Goal: Check status: Check status

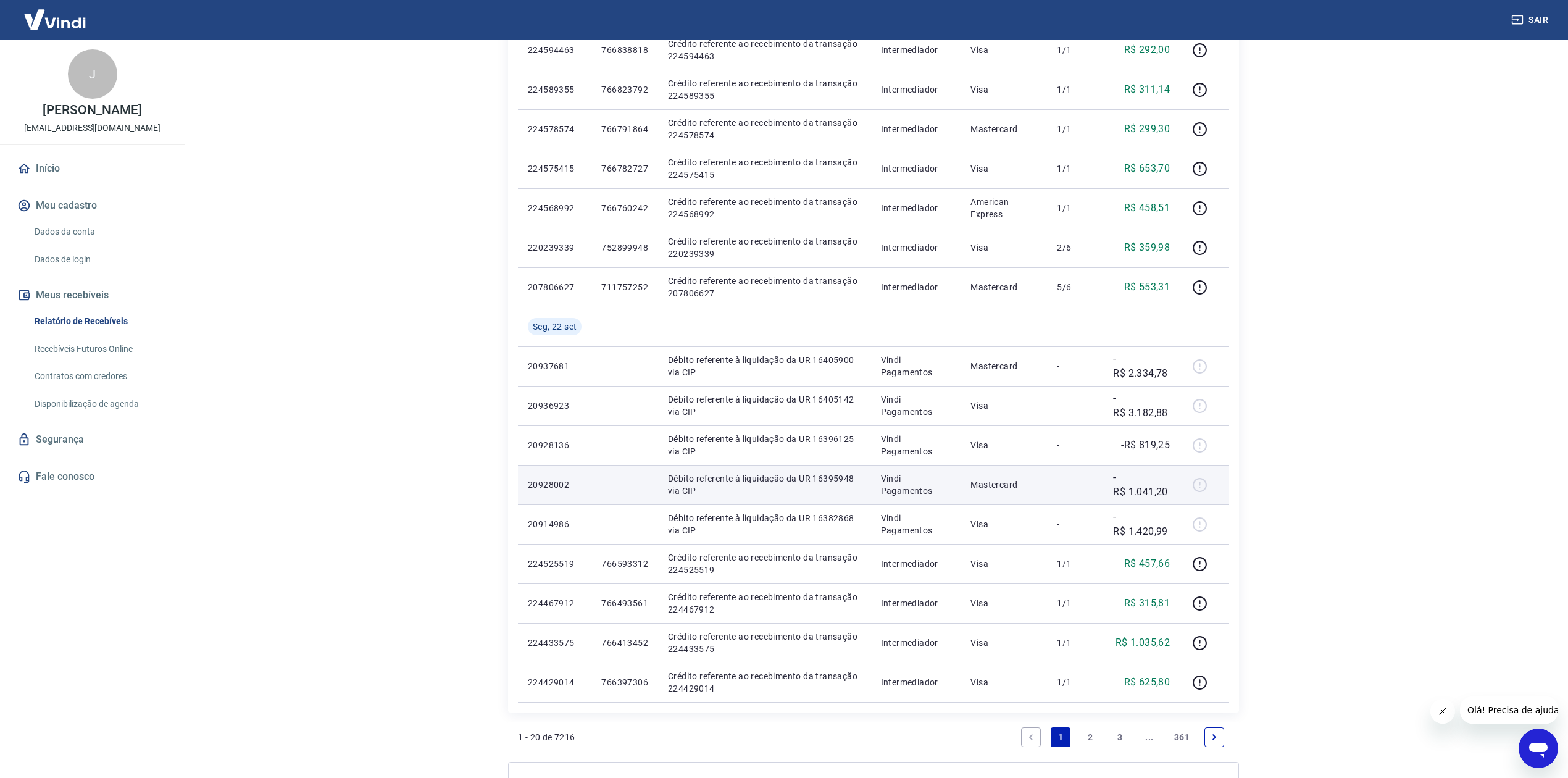
scroll to position [549, 0]
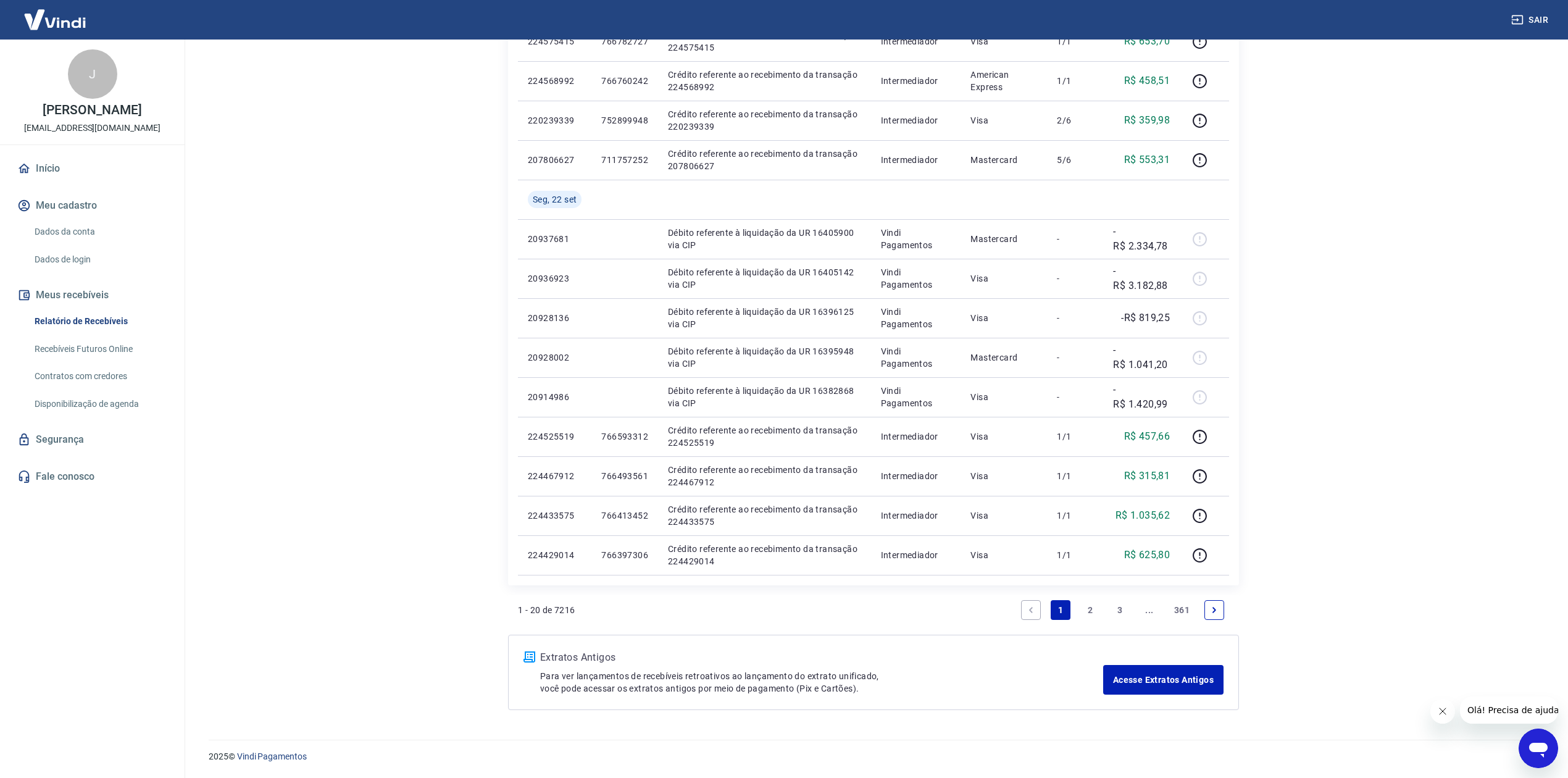
click at [1226, 609] on li "Pagination" at bounding box center [1214, 610] width 30 height 30
click at [1213, 609] on icon "Next page" at bounding box center [1214, 610] width 9 height 9
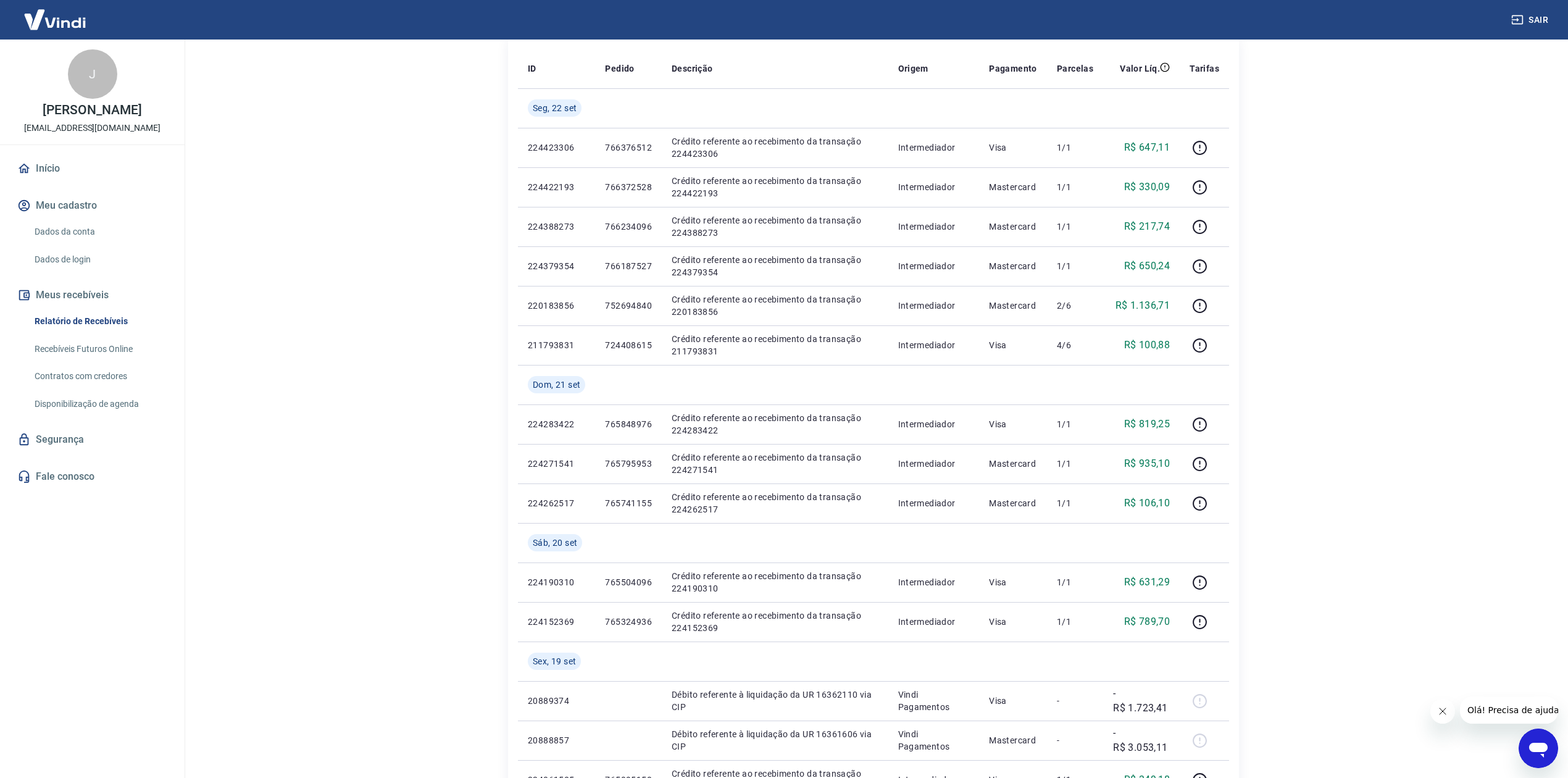
scroll to position [627, 0]
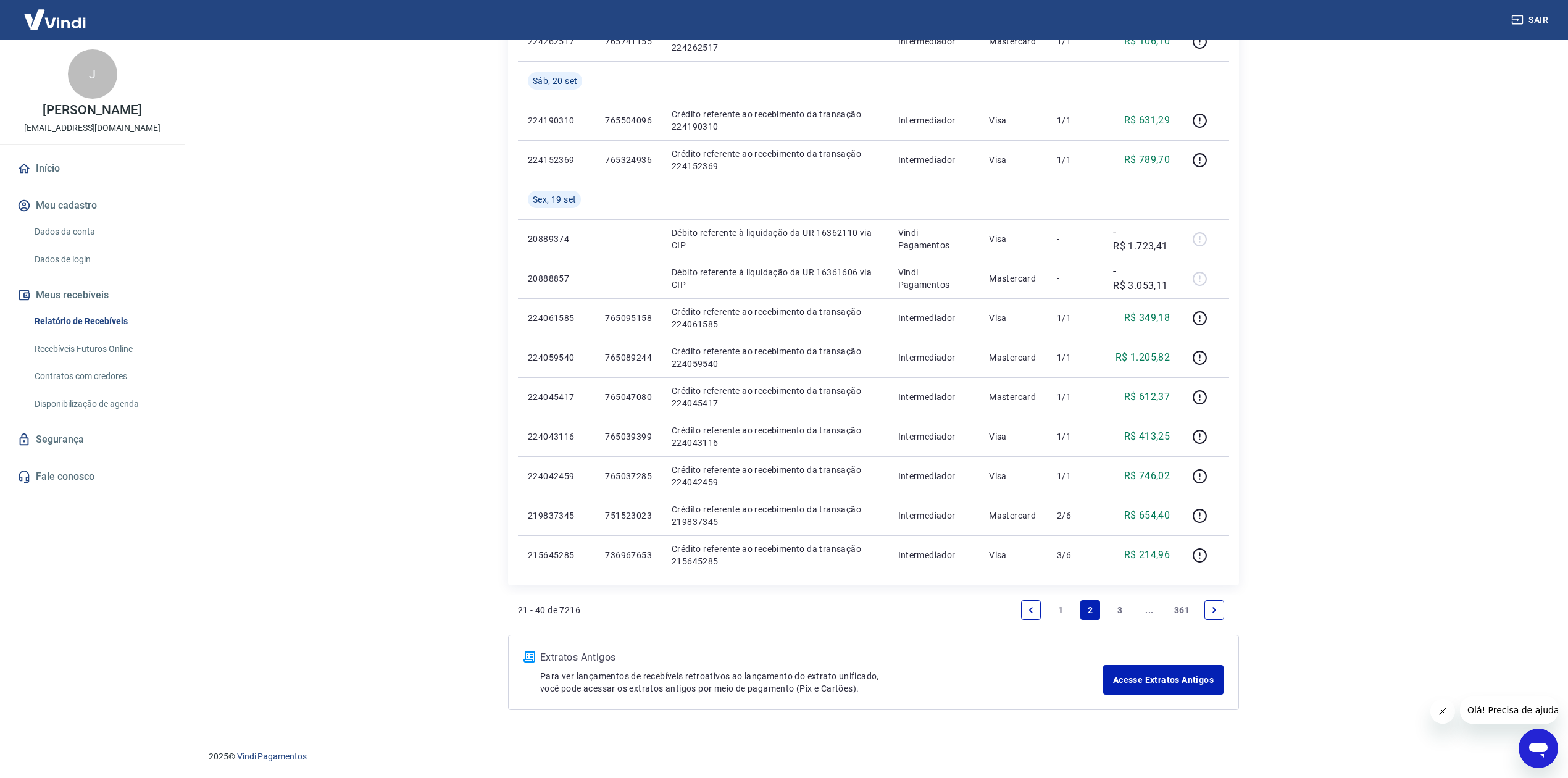
click at [1027, 608] on icon "Previous page" at bounding box center [1031, 610] width 9 height 9
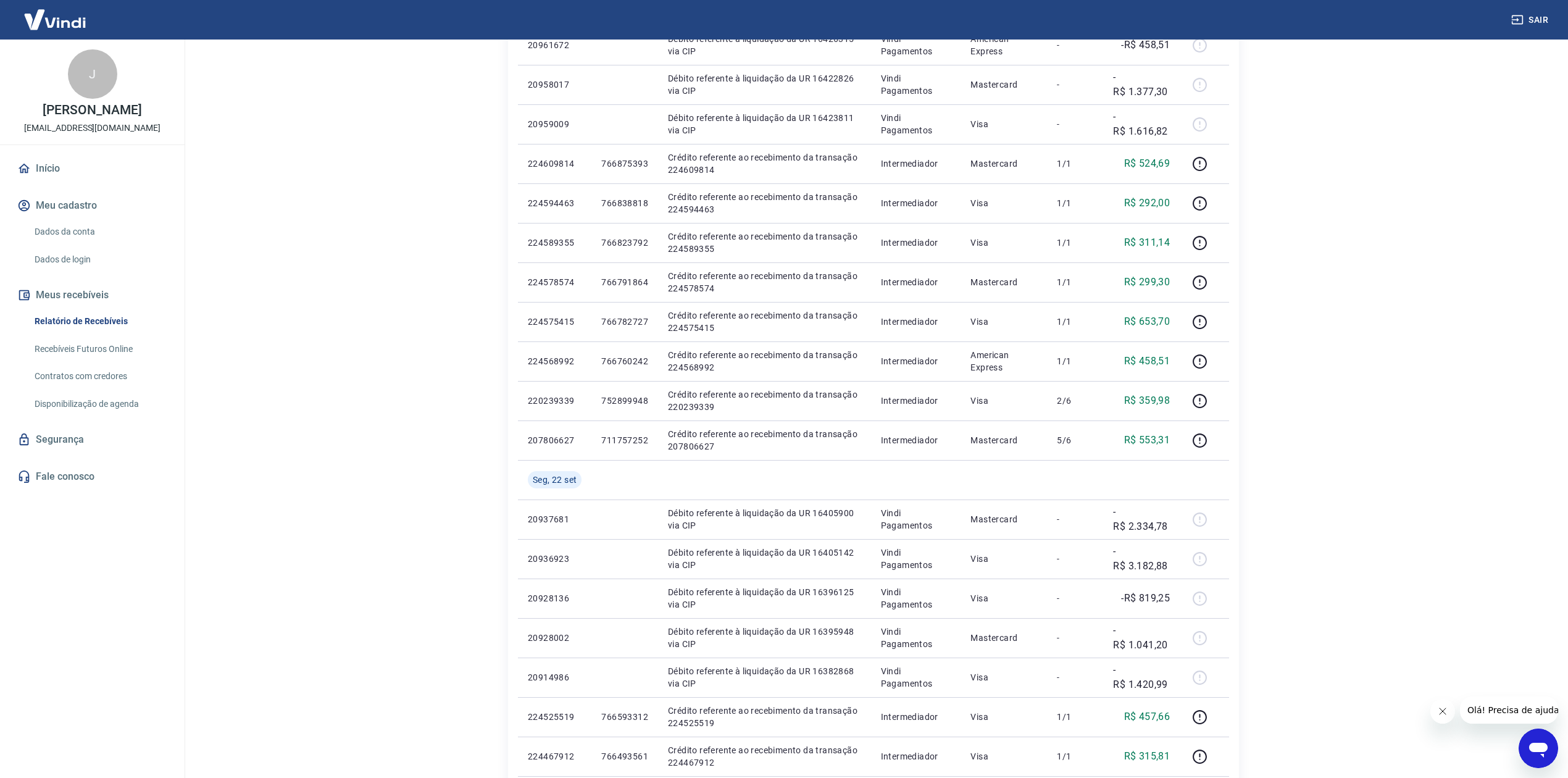
scroll to position [549, 0]
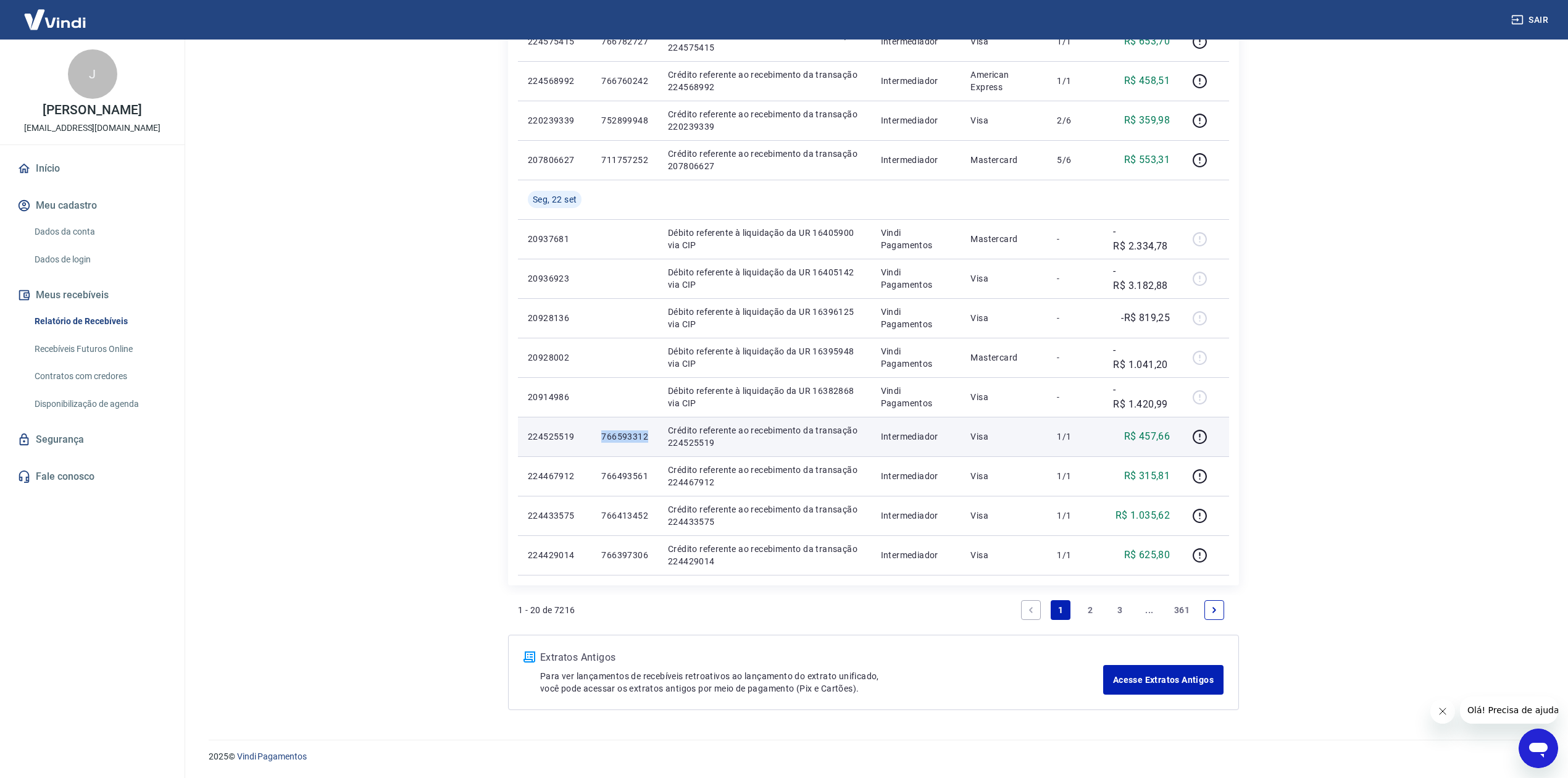
drag, startPoint x: 597, startPoint y: 436, endPoint x: 646, endPoint y: 436, distance: 49.0
click at [646, 436] on td "766593312" at bounding box center [625, 436] width 67 height 40
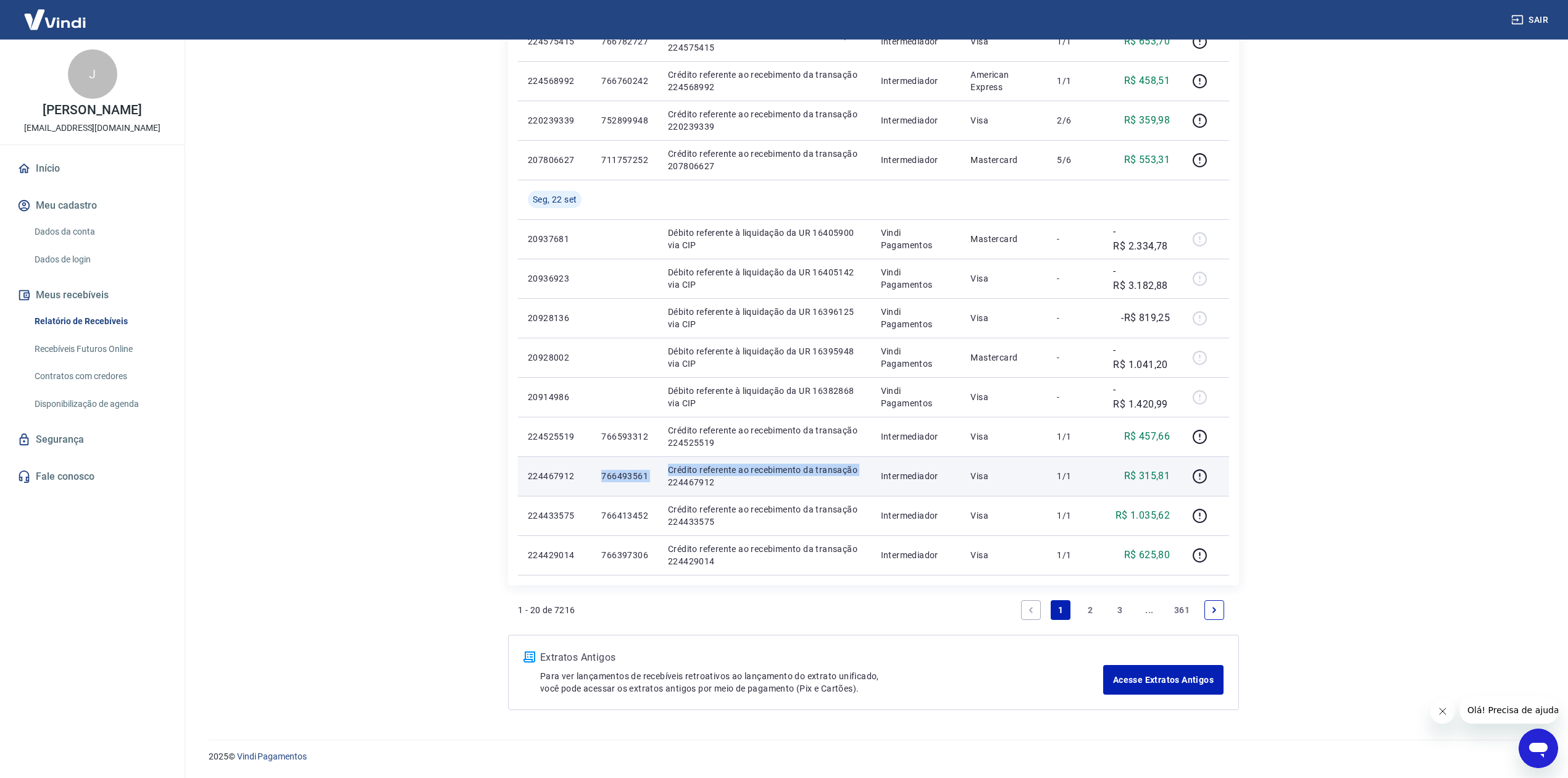
drag, startPoint x: 599, startPoint y: 482, endPoint x: 658, endPoint y: 481, distance: 59.0
click at [658, 481] on tr "224467912 766493561 Crédito referente ao recebimento da transação 224467912 Int…" at bounding box center [873, 476] width 711 height 40
click at [618, 485] on td "766493561" at bounding box center [625, 476] width 67 height 40
drag, startPoint x: 604, startPoint y: 474, endPoint x: 648, endPoint y: 479, distance: 44.3
click at [648, 479] on td "766493561" at bounding box center [625, 476] width 67 height 40
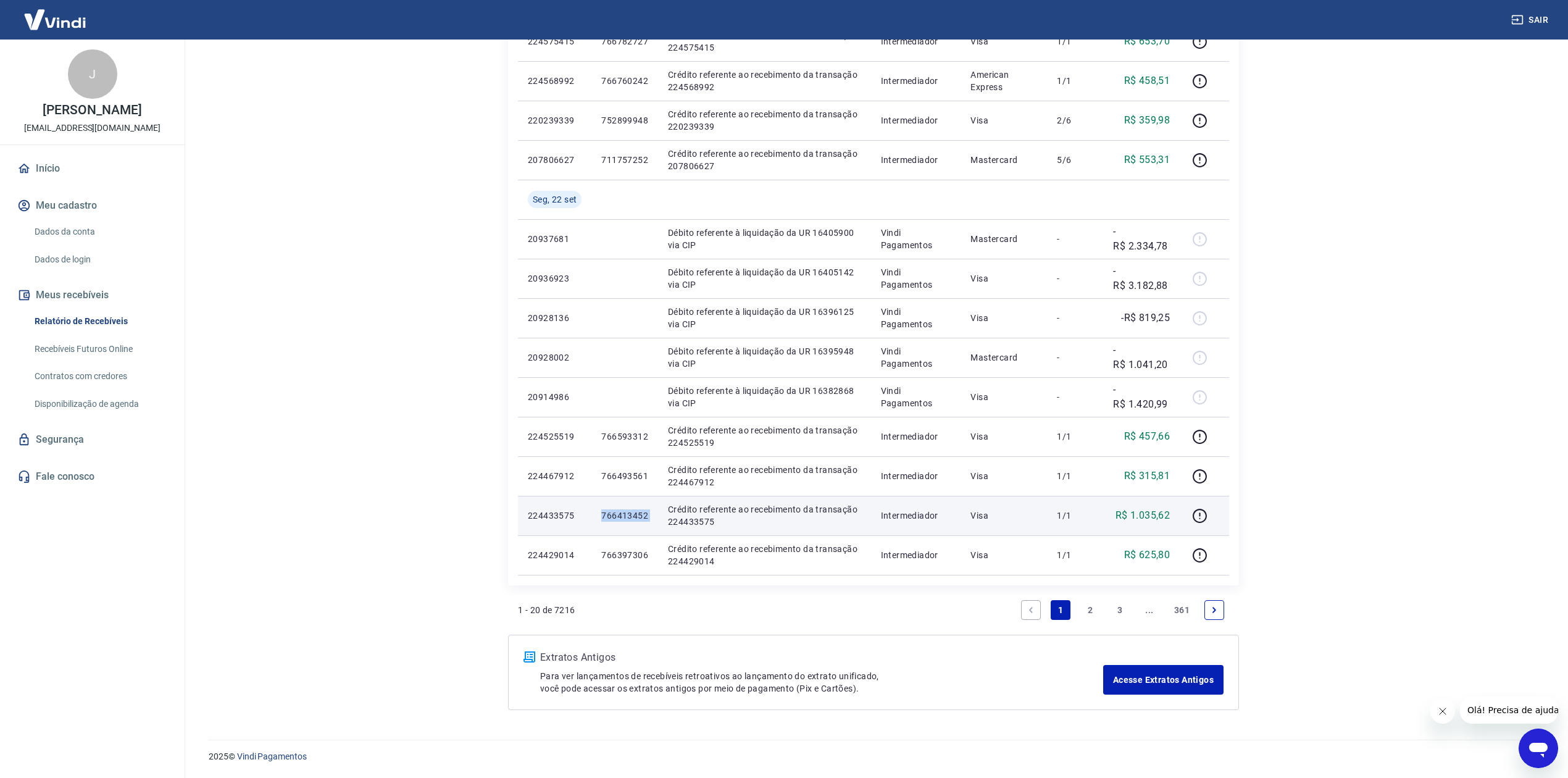
drag, startPoint x: 598, startPoint y: 514, endPoint x: 666, endPoint y: 513, distance: 68.0
click at [666, 513] on tr "224433575 766413452 Crédito referente ao recebimento da transação 224433575 Int…" at bounding box center [873, 516] width 711 height 40
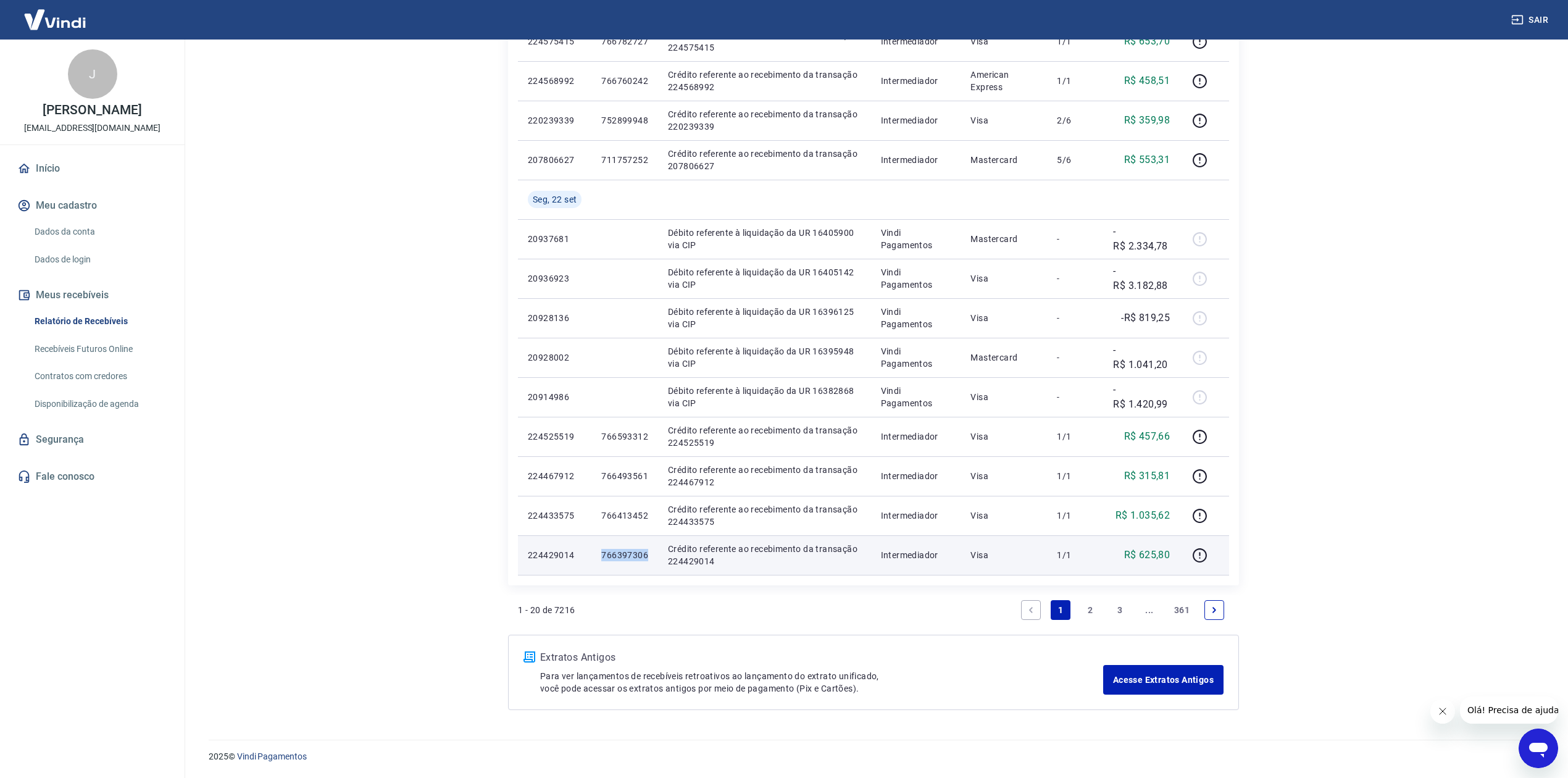
drag, startPoint x: 596, startPoint y: 559, endPoint x: 649, endPoint y: 557, distance: 53.0
click at [649, 557] on td "766397306" at bounding box center [625, 555] width 67 height 40
